Goal: Navigation & Orientation: Go to known website

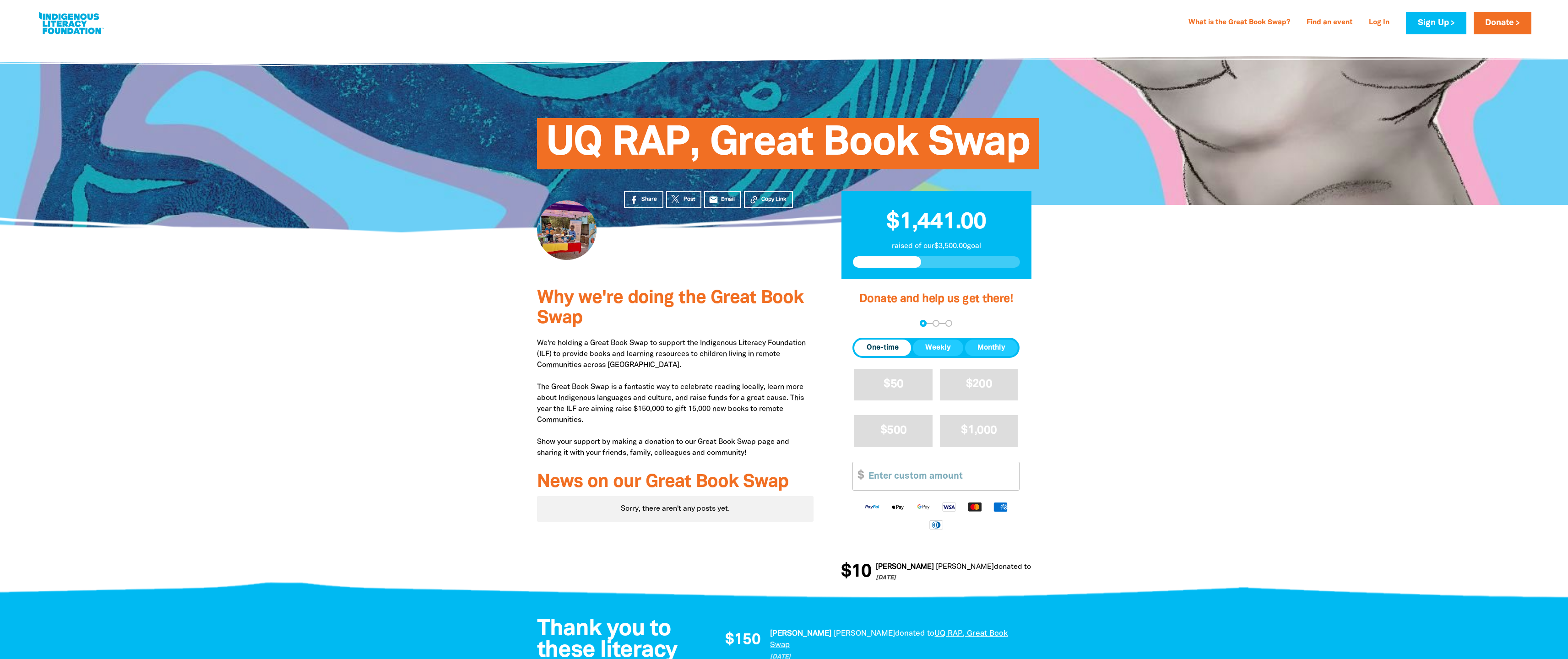
click at [557, 169] on div at bounding box center [784, 137] width 1568 height 191
click at [82, 23] on link at bounding box center [71, 23] width 69 height 28
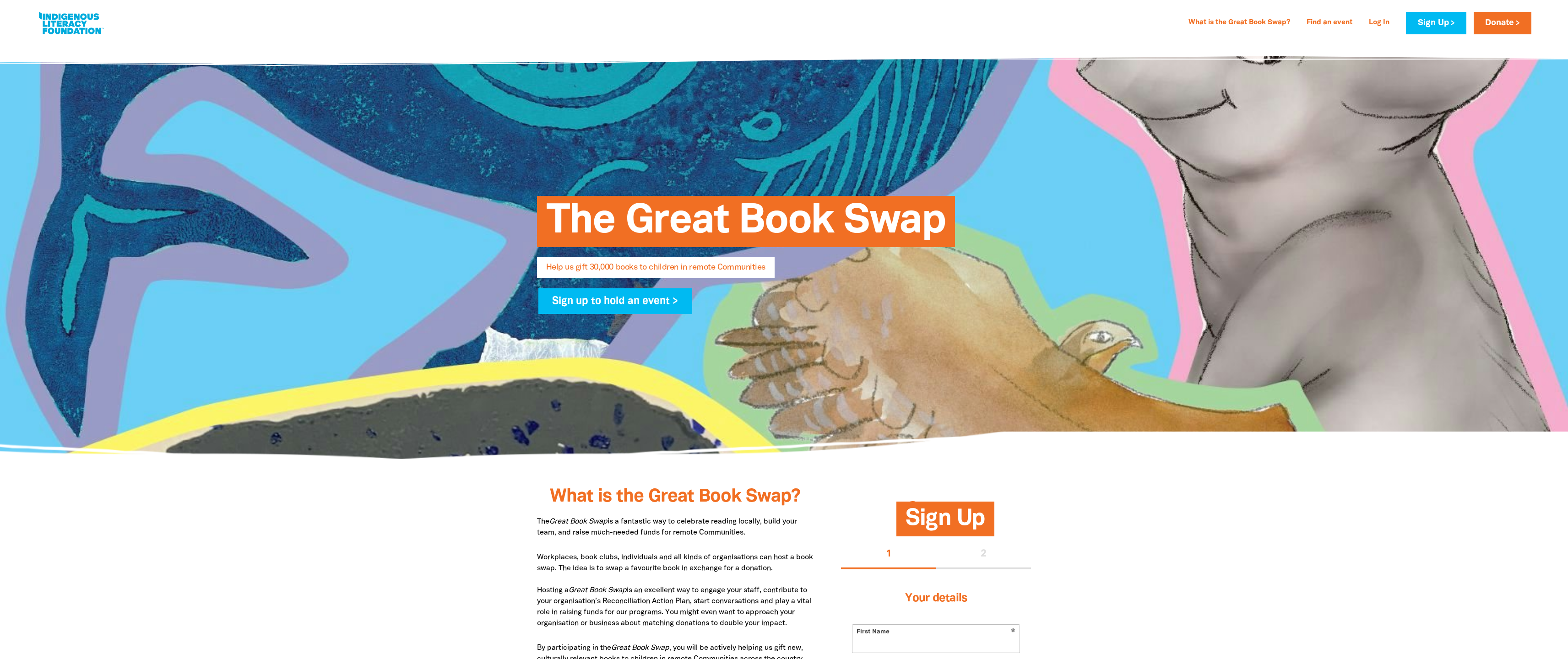
select select "AU"
click at [557, 81] on div at bounding box center [784, 250] width 1568 height 418
click at [557, 113] on div at bounding box center [784, 250] width 1568 height 418
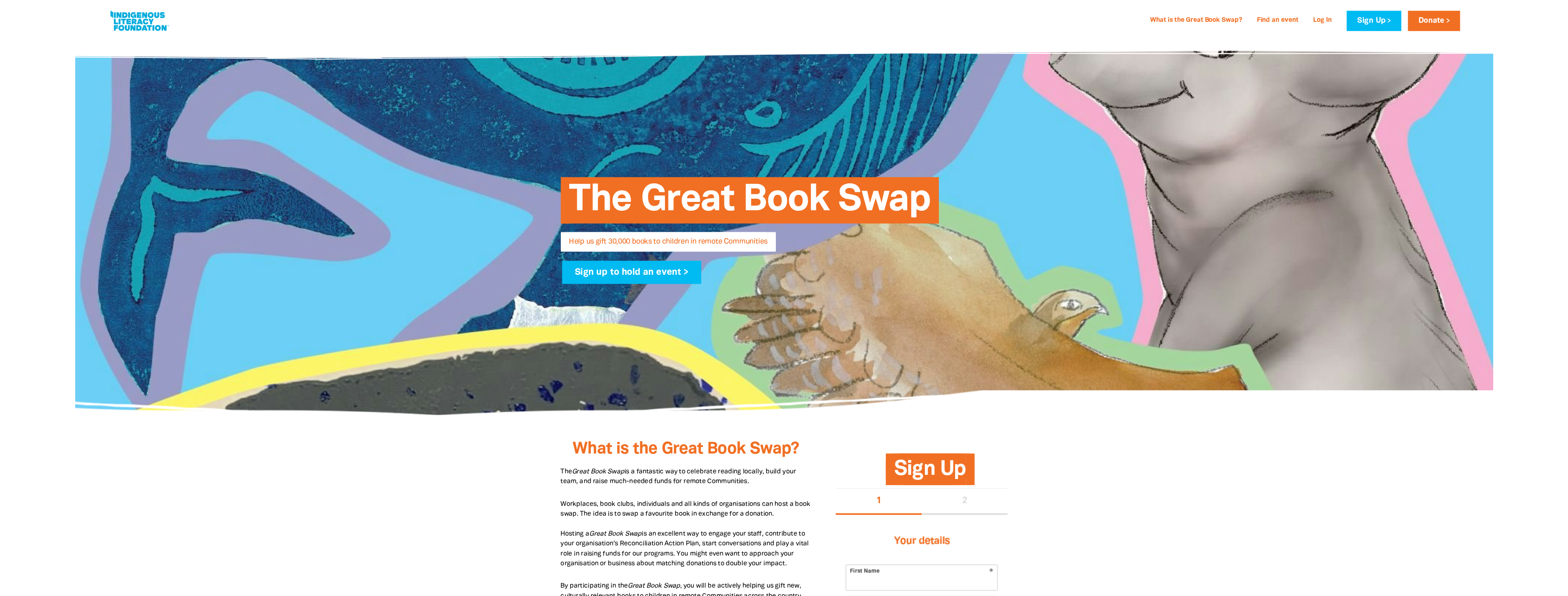
scroll to position [170, 0]
